Goal: Task Accomplishment & Management: Use online tool/utility

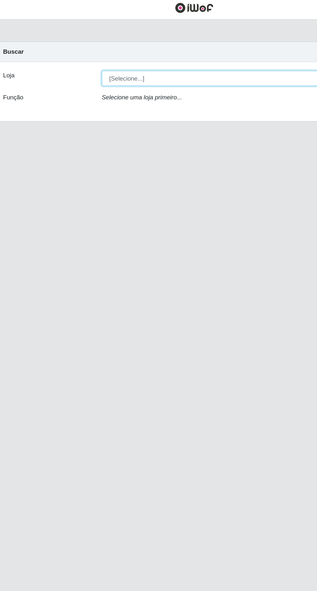
click at [107, 60] on select "[Selecione...] Extraplus - [GEOGRAPHIC_DATA] 03 - [GEOGRAPHIC_DATA]" at bounding box center [195, 61] width 211 height 11
select select "468"
click at [90, 56] on select "[Selecione...] Extraplus - [GEOGRAPHIC_DATA] 03 - [GEOGRAPHIC_DATA]" at bounding box center [195, 61] width 211 height 11
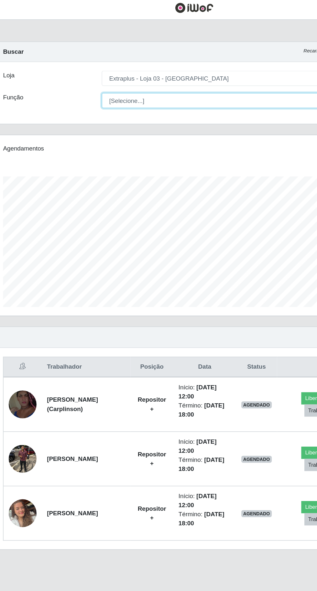
click at [108, 79] on select "[Selecione...] Repositor Repositor + Repositor ++" at bounding box center [195, 77] width 211 height 11
click at [90, 72] on select "[Selecione...] Repositor Repositor + Repositor ++" at bounding box center [195, 77] width 211 height 11
